Goal: Information Seeking & Learning: Learn about a topic

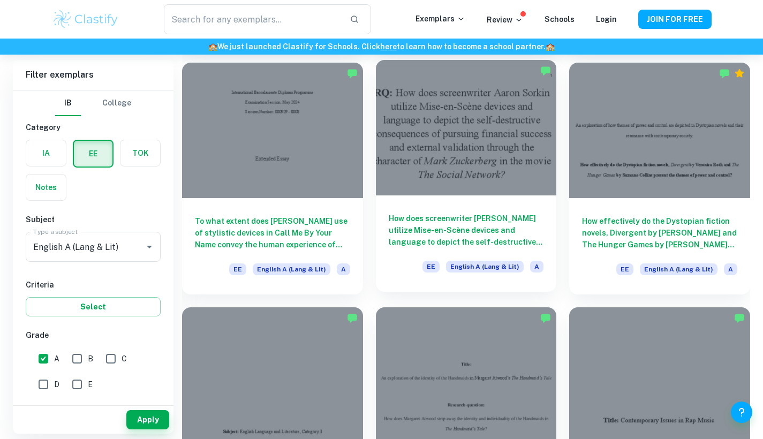
scroll to position [808, 0]
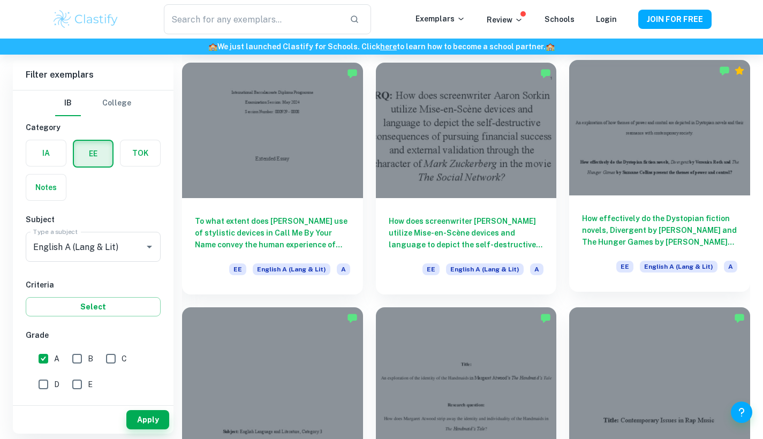
click at [630, 154] on div at bounding box center [659, 127] width 181 height 135
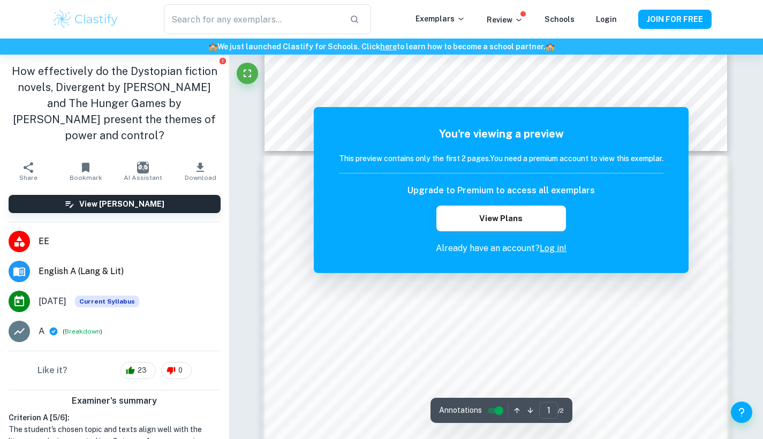
scroll to position [513, 0]
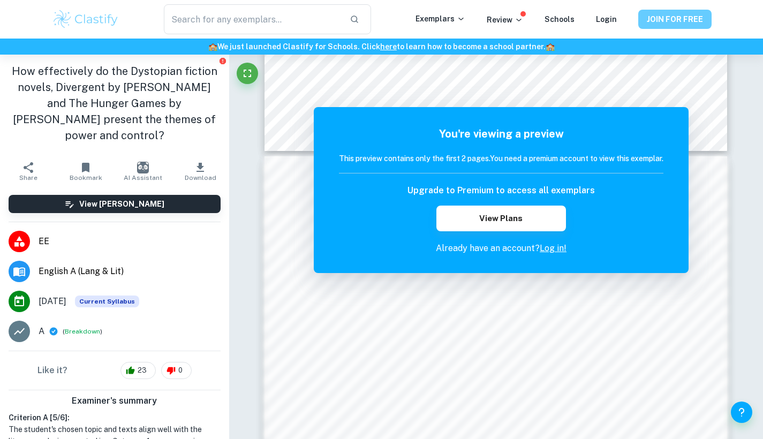
click at [665, 13] on button "JOIN FOR FREE" at bounding box center [674, 19] width 73 height 19
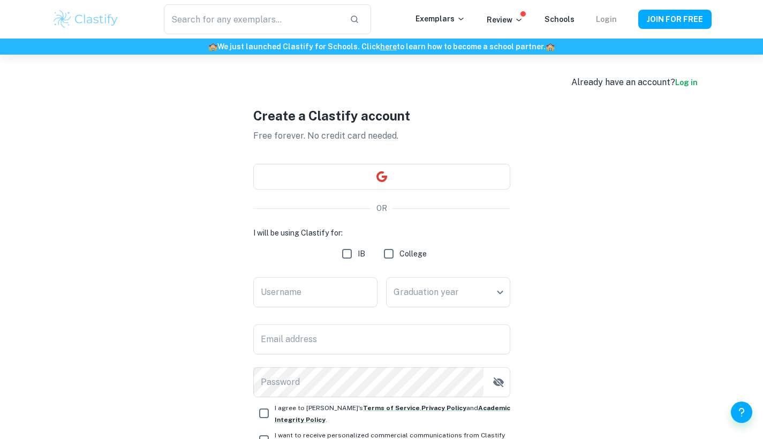
click at [608, 18] on link "Login" at bounding box center [606, 19] width 21 height 9
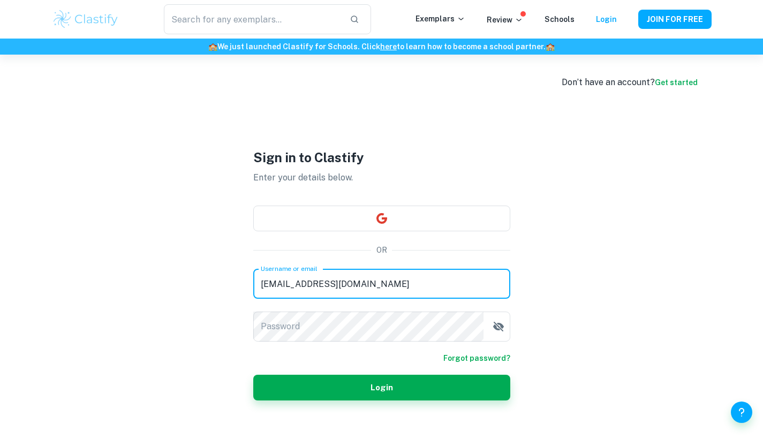
type input "[EMAIL_ADDRESS][DOMAIN_NAME]"
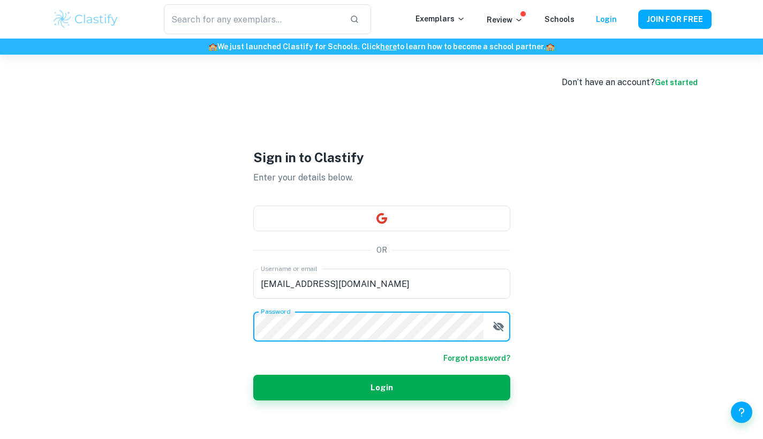
click at [381, 388] on button "Login" at bounding box center [381, 388] width 257 height 26
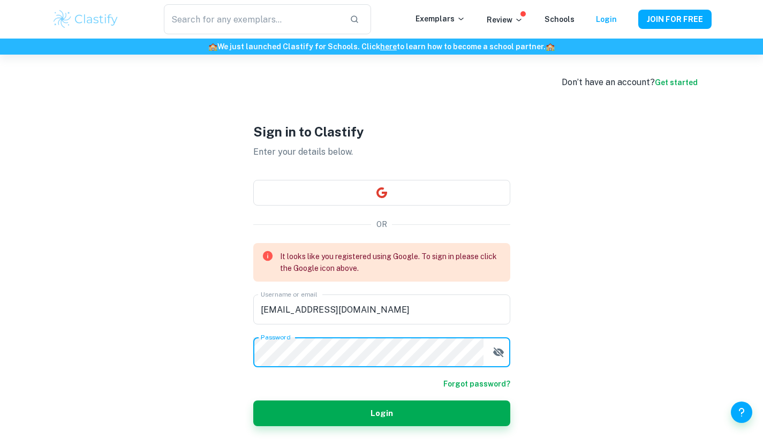
click at [410, 188] on div "Sign in to Clastify Enter your details below. OR It looks like you registered u…" at bounding box center [381, 274] width 257 height 439
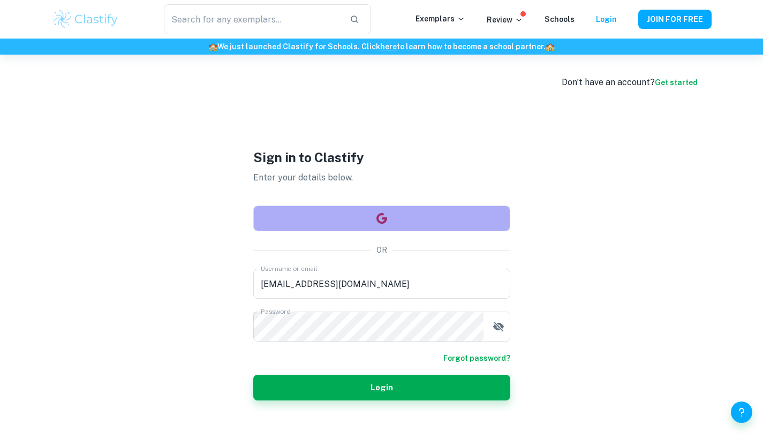
click at [403, 215] on button "button" at bounding box center [381, 219] width 257 height 26
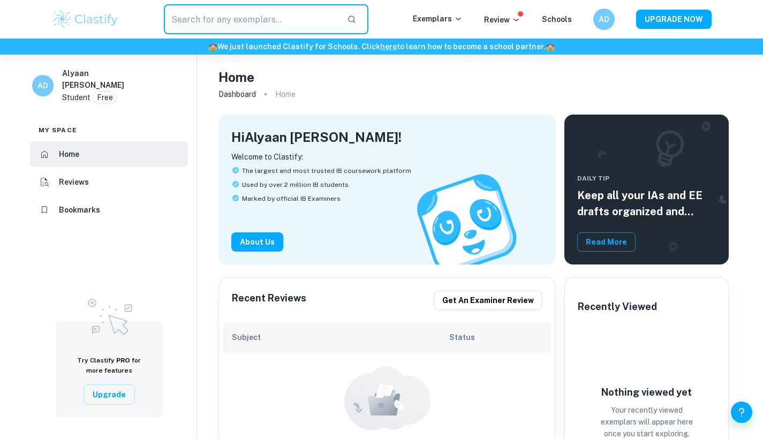
click at [249, 20] on input "text" at bounding box center [251, 19] width 175 height 30
type input "e"
type input "EE"
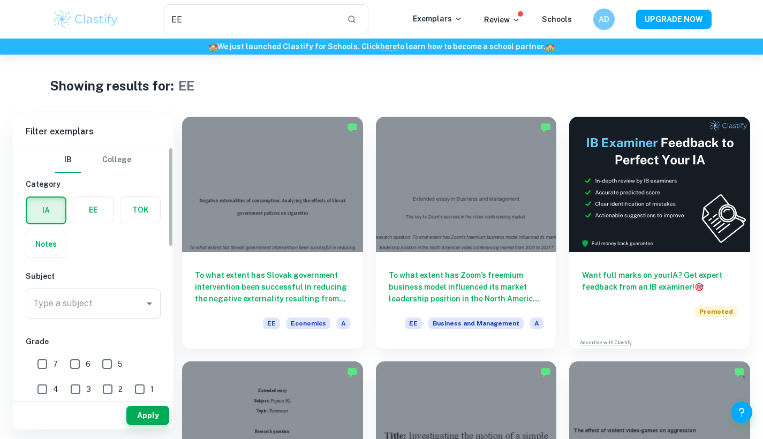
click at [93, 215] on label "button" at bounding box center [93, 210] width 40 height 26
click at [0, 0] on input "radio" at bounding box center [0, 0] width 0 height 0
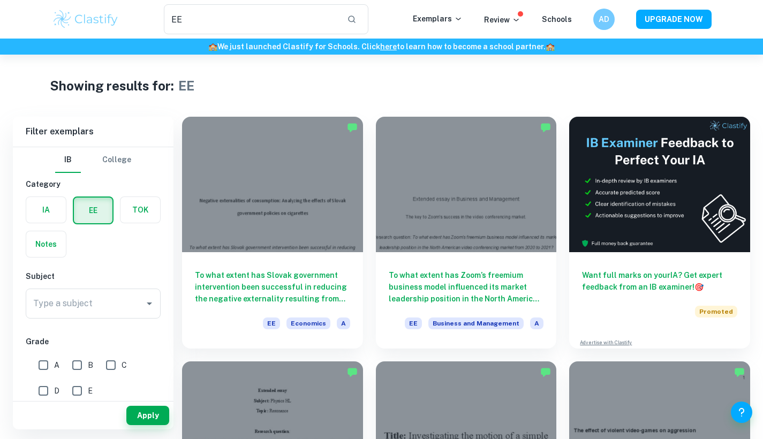
click at [47, 362] on input "A" at bounding box center [43, 364] width 21 height 21
checkbox input "true"
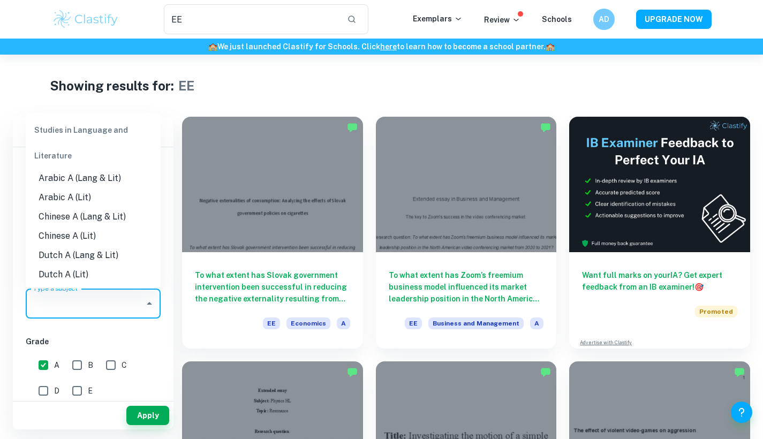
click at [74, 303] on div "Type a subject Type a subject" at bounding box center [93, 304] width 135 height 30
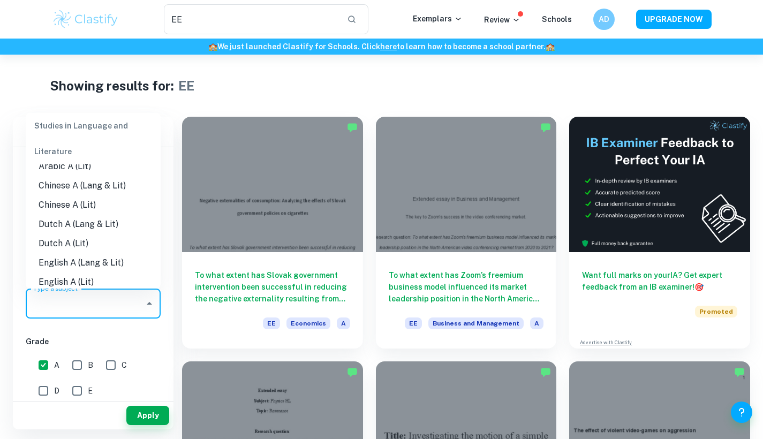
scroll to position [43, 0]
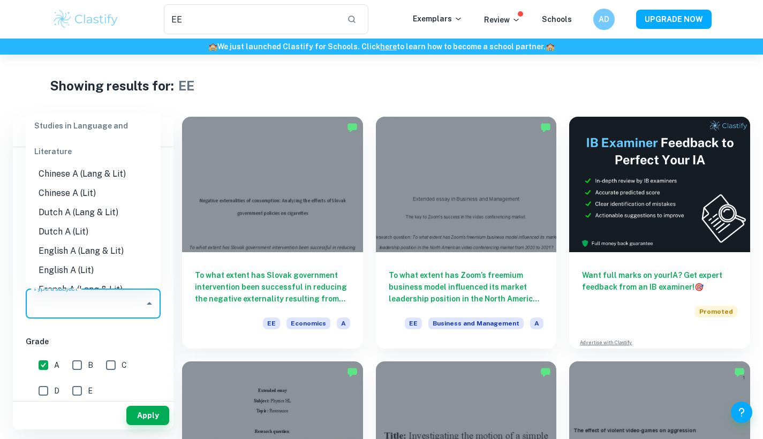
click at [99, 249] on li "English A (Lang & Lit)" at bounding box center [93, 250] width 135 height 19
type input "English A (Lang & Lit)"
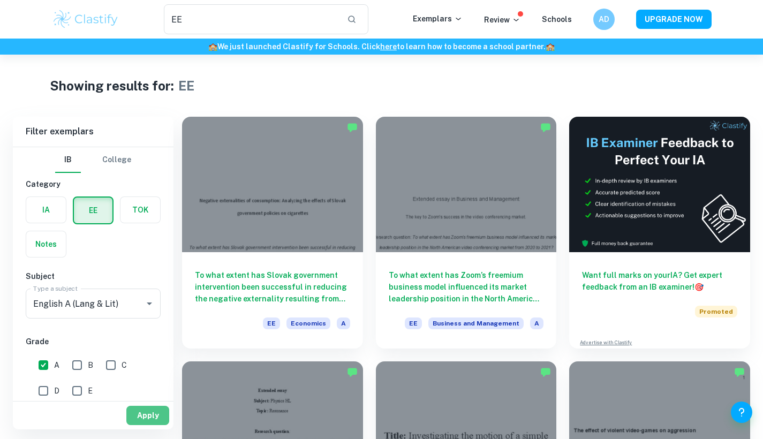
click at [142, 420] on button "Apply" at bounding box center [147, 415] width 43 height 19
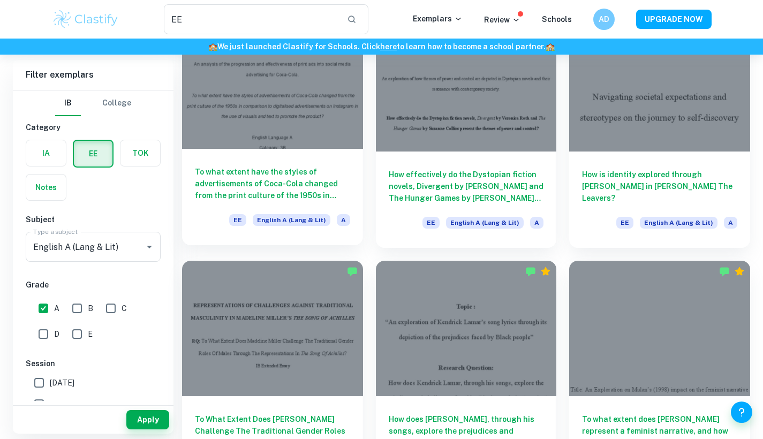
scroll to position [868, 0]
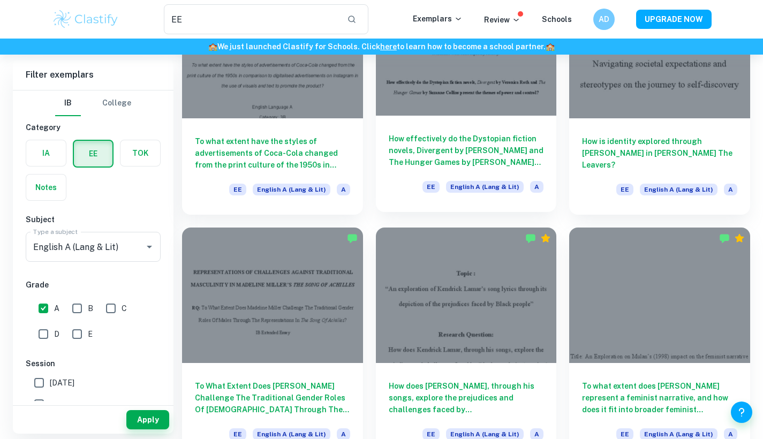
click at [467, 139] on h6 "How effectively do the Dystopian fiction novels, Divergent by [PERSON_NAME] and…" at bounding box center [466, 150] width 155 height 35
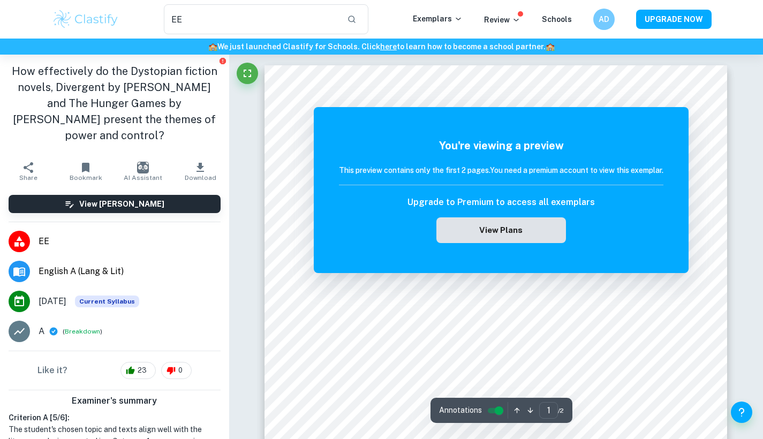
click at [542, 233] on button "View Plans" at bounding box center [501, 230] width 130 height 26
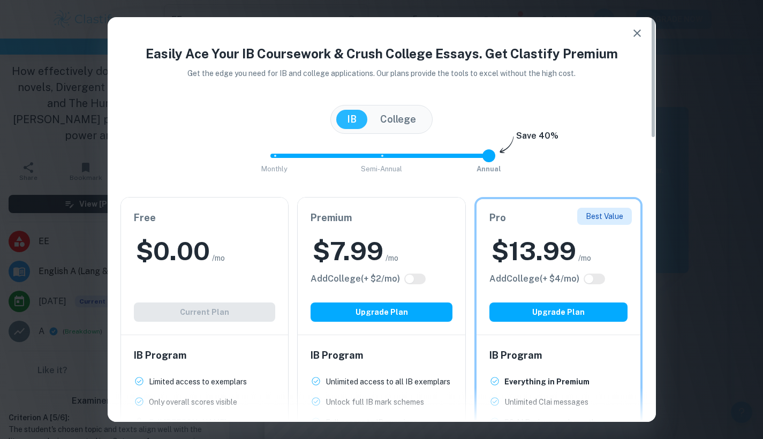
click at [641, 28] on icon "button" at bounding box center [637, 33] width 13 height 13
